Goal: Navigation & Orientation: Find specific page/section

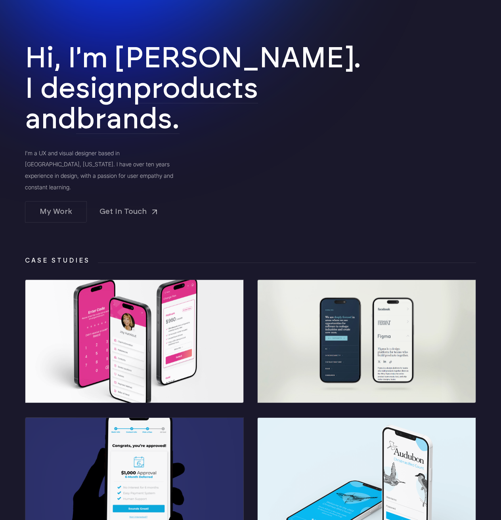
scroll to position [198, 0]
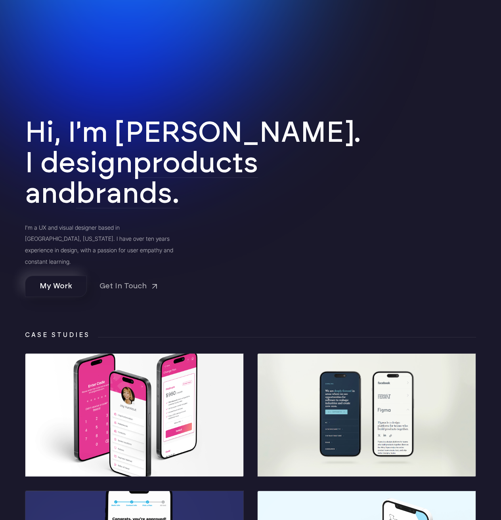
click at [55, 286] on link "My Work" at bounding box center [56, 286] width 62 height 21
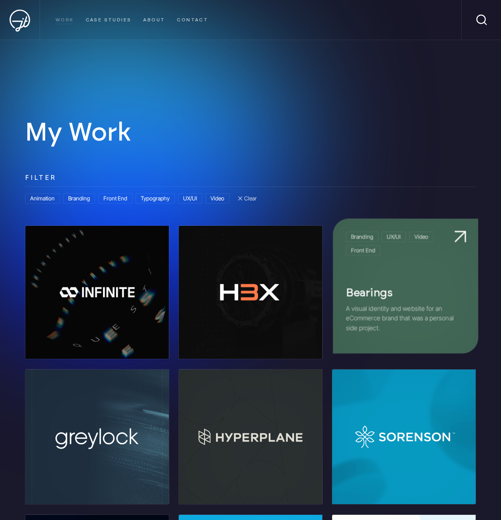
click at [414, 325] on link at bounding box center [405, 286] width 145 height 134
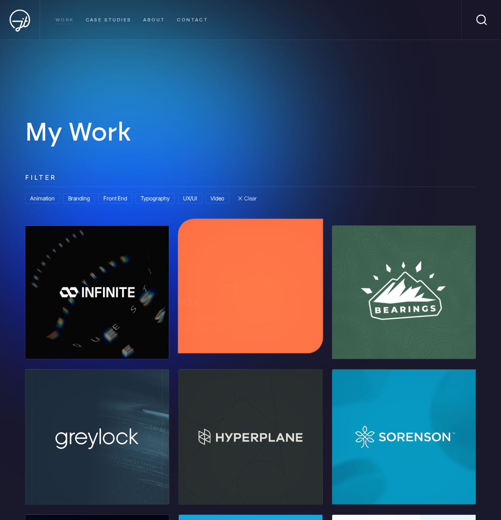
click at [235, 319] on link at bounding box center [250, 286] width 145 height 134
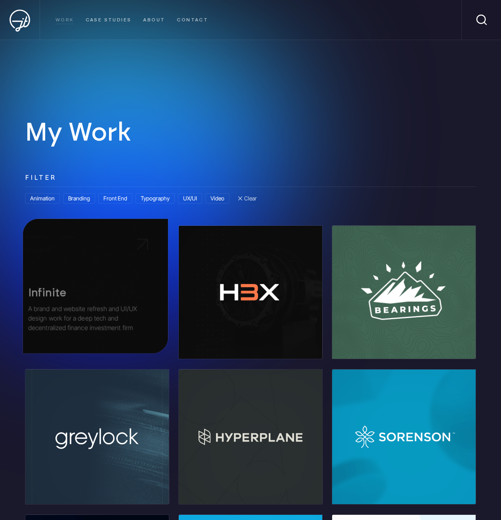
click at [119, 309] on link at bounding box center [95, 286] width 145 height 134
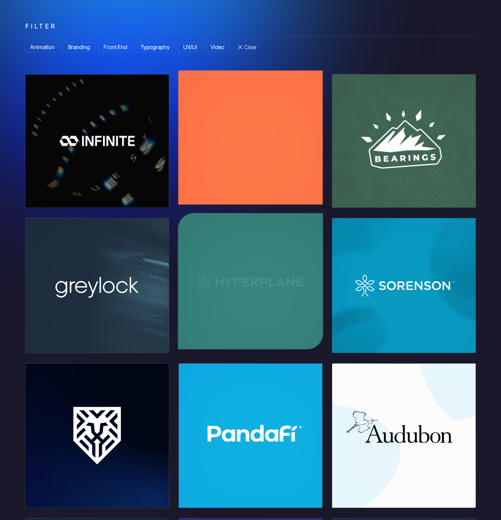
scroll to position [158, 0]
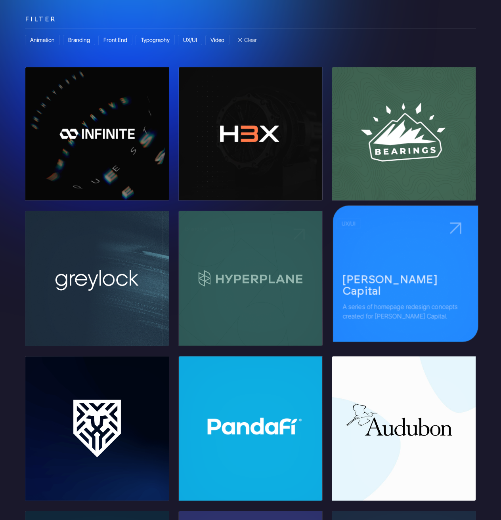
click at [394, 289] on link at bounding box center [405, 274] width 145 height 136
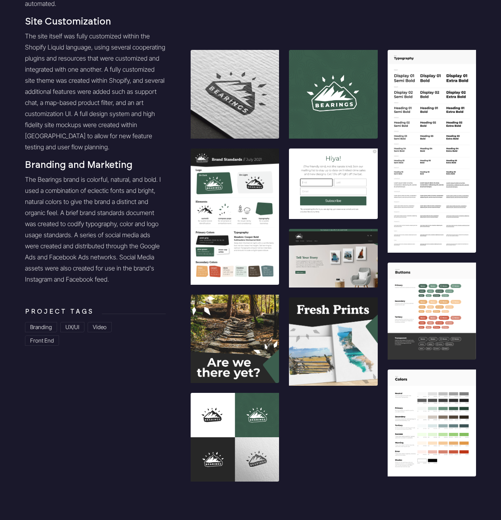
scroll to position [594, 0]
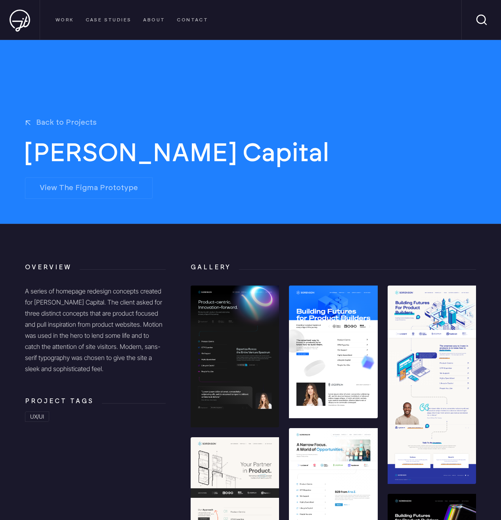
click at [121, 327] on p "A series of homepage redesign concepts created for [PERSON_NAME] Capital. The c…" at bounding box center [95, 330] width 141 height 89
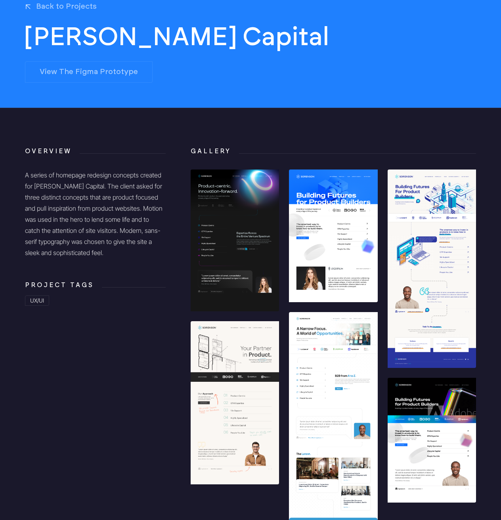
scroll to position [119, 0]
